Goal: Task Accomplishment & Management: Use online tool/utility

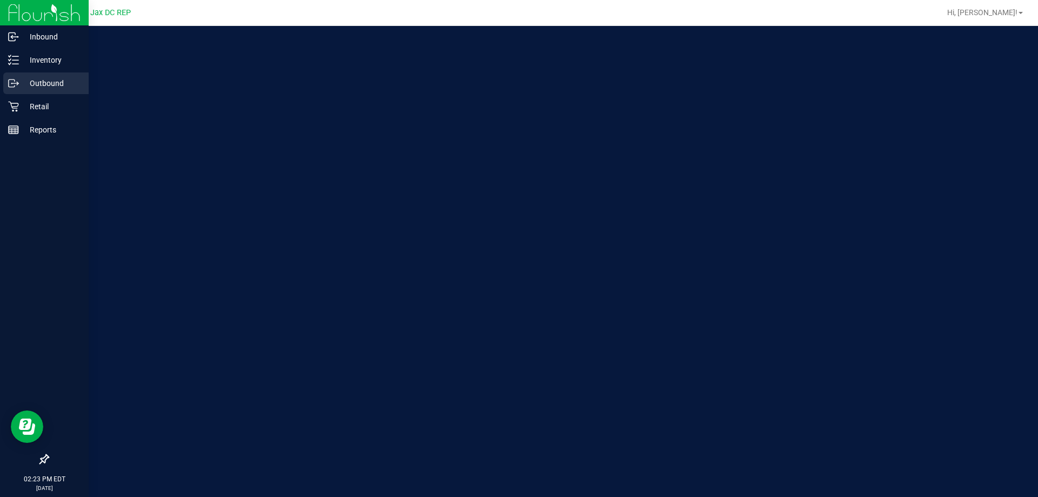
click at [35, 79] on p "Outbound" at bounding box center [51, 83] width 65 height 13
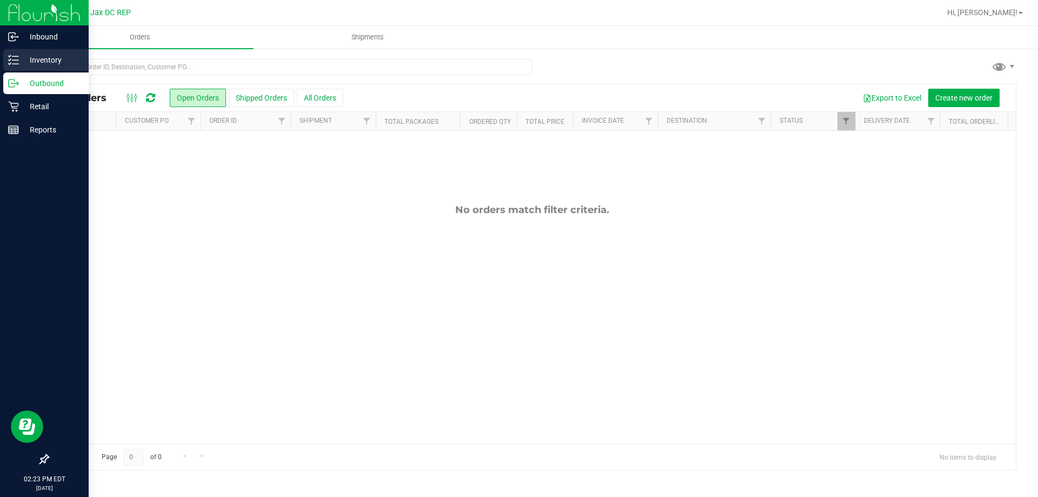
click at [14, 66] on div "Inventory" at bounding box center [45, 60] width 85 height 22
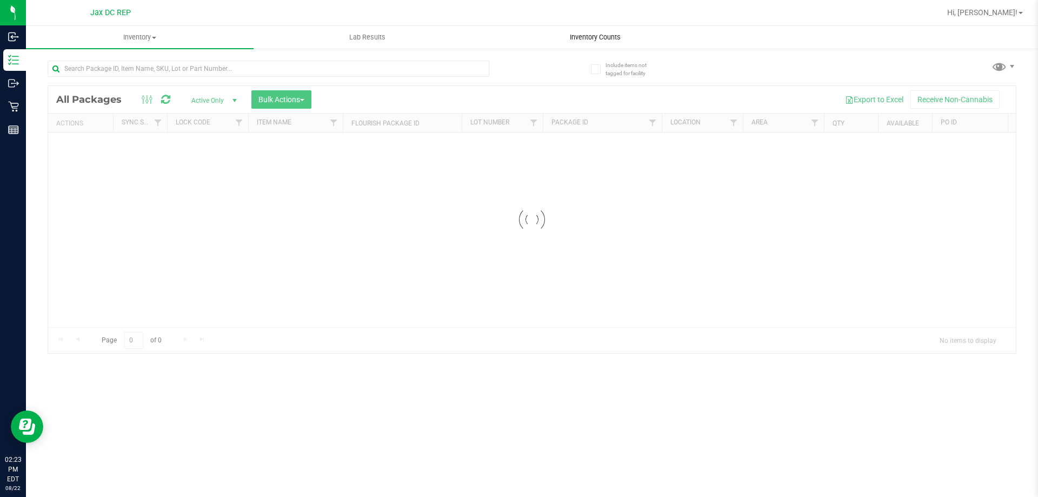
click at [586, 34] on span "Inventory Counts" at bounding box center [595, 37] width 80 height 10
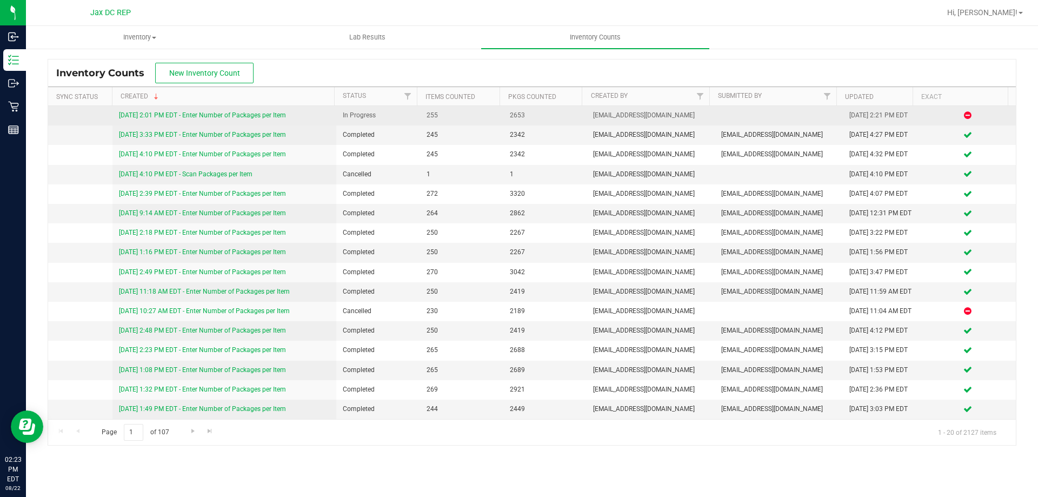
click at [221, 114] on link "[DATE] 2:01 PM EDT - Enter Number of Packages per Item" at bounding box center [202, 115] width 167 height 8
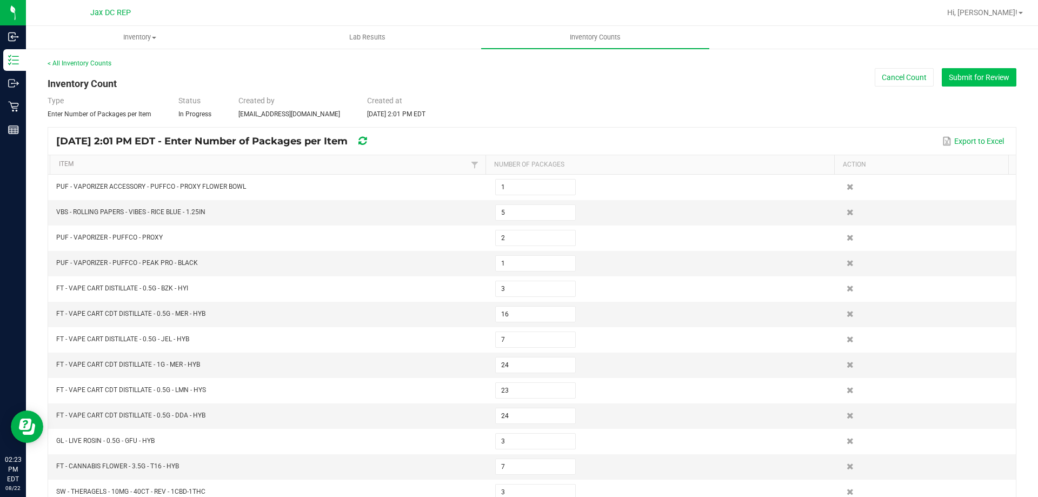
click at [998, 71] on button "Submit for Review" at bounding box center [979, 77] width 75 height 18
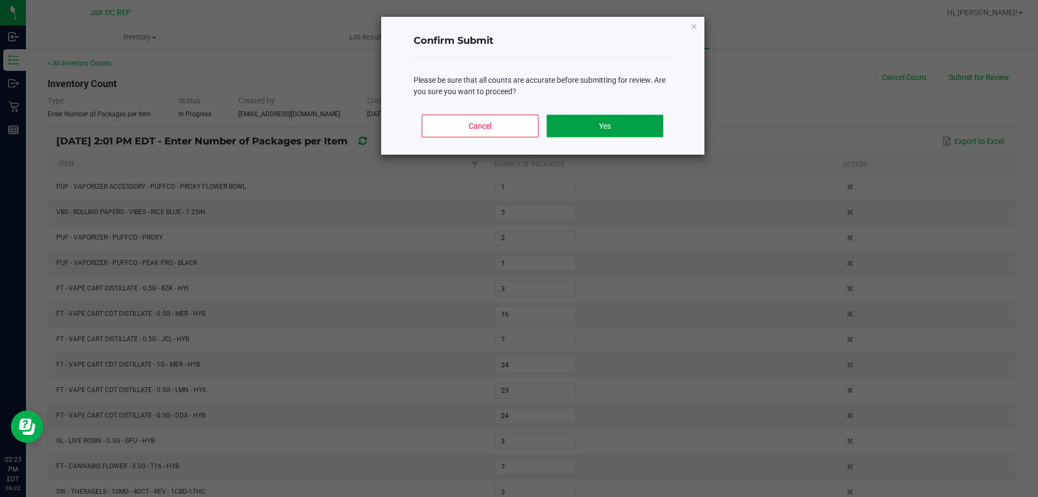
click at [630, 128] on button "Yes" at bounding box center [605, 126] width 116 height 23
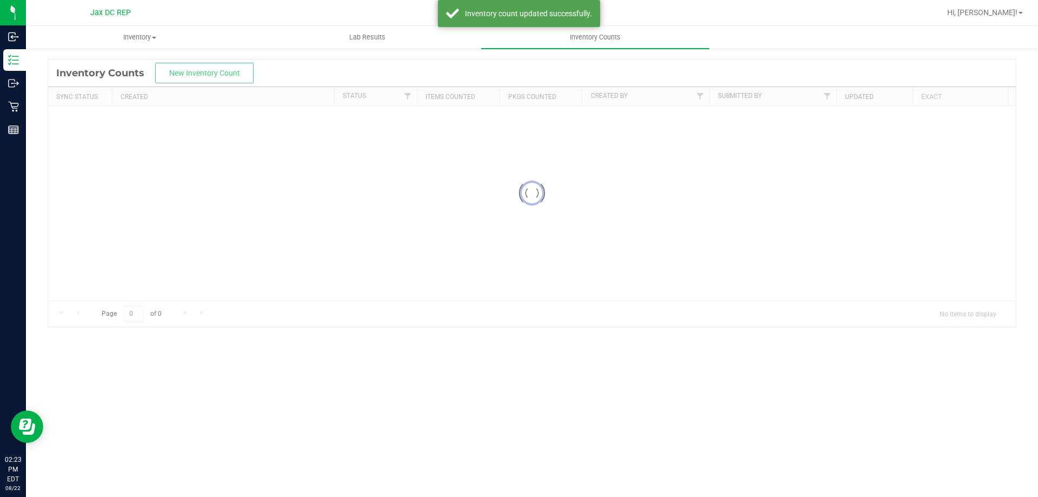
click at [1034, 3] on nav "Jax DC REP Hi, [PERSON_NAME]!" at bounding box center [532, 13] width 1012 height 26
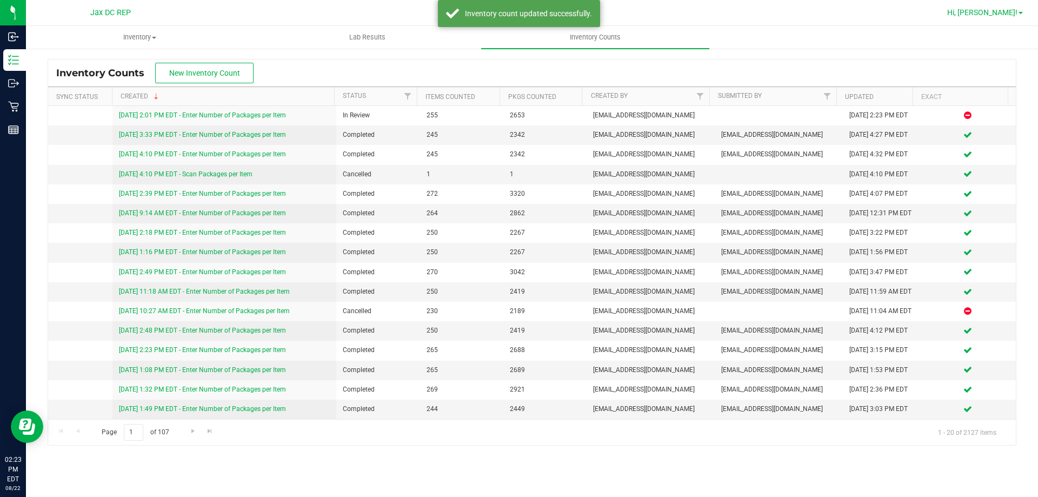
click at [1009, 12] on span "Hi, [PERSON_NAME]!" at bounding box center [983, 12] width 70 height 9
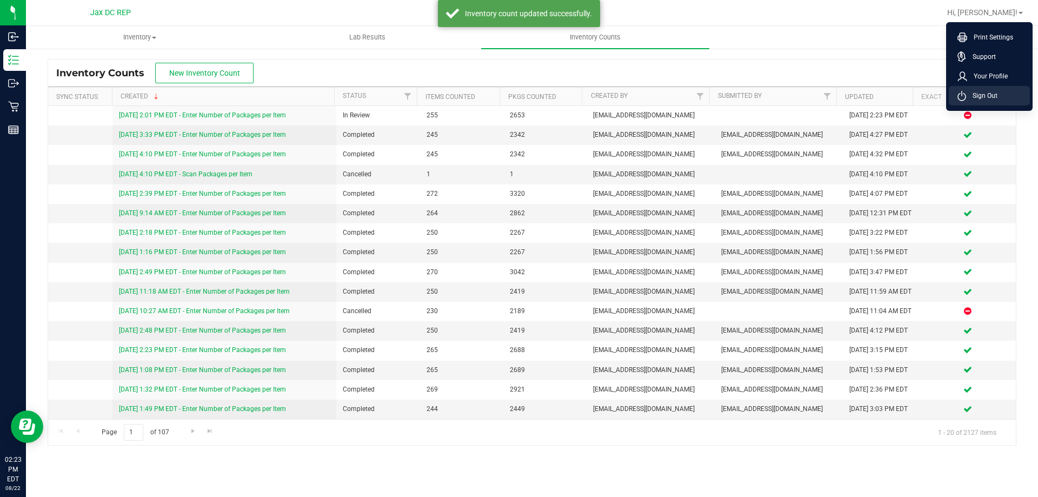
click at [981, 100] on span "Sign Out" at bounding box center [982, 95] width 31 height 11
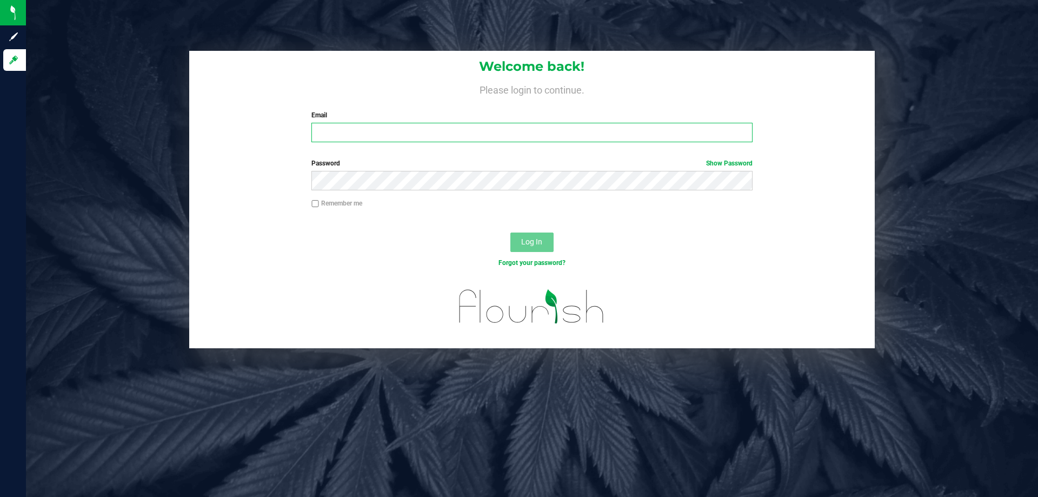
click at [369, 136] on input "Email" at bounding box center [532, 132] width 441 height 19
type input "[EMAIL_ADDRESS][DOMAIN_NAME]"
click at [511, 233] on button "Log In" at bounding box center [532, 242] width 43 height 19
